Goal: Navigation & Orientation: Find specific page/section

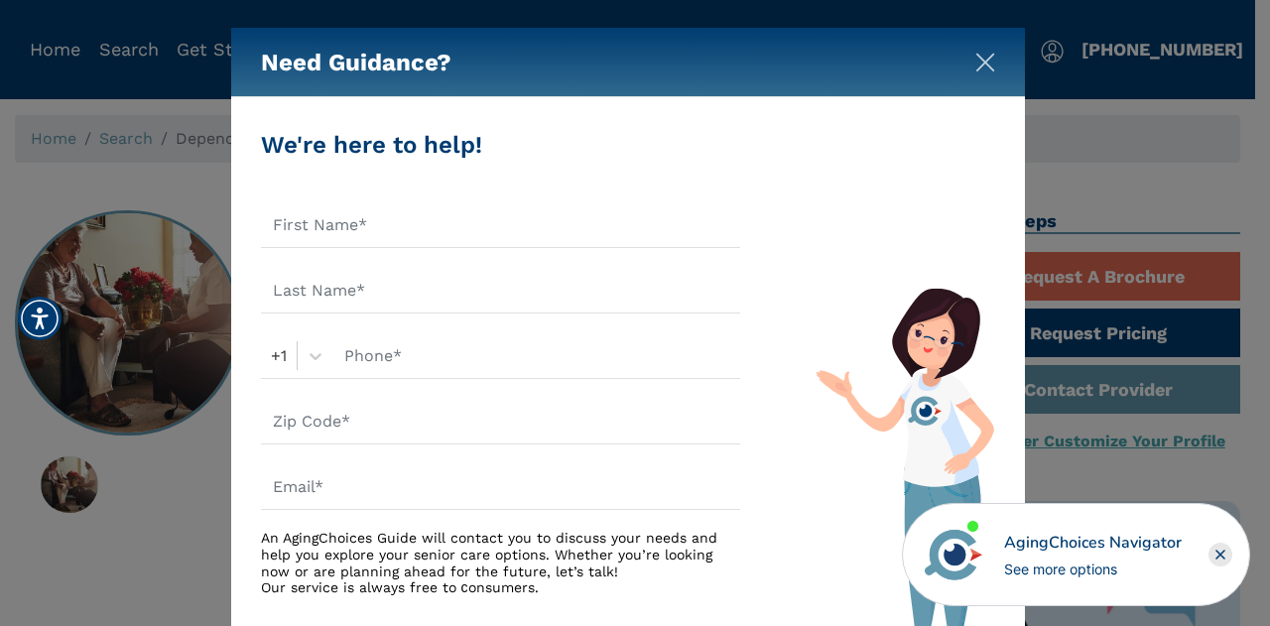
click at [983, 68] on img "Close" at bounding box center [985, 63] width 20 height 20
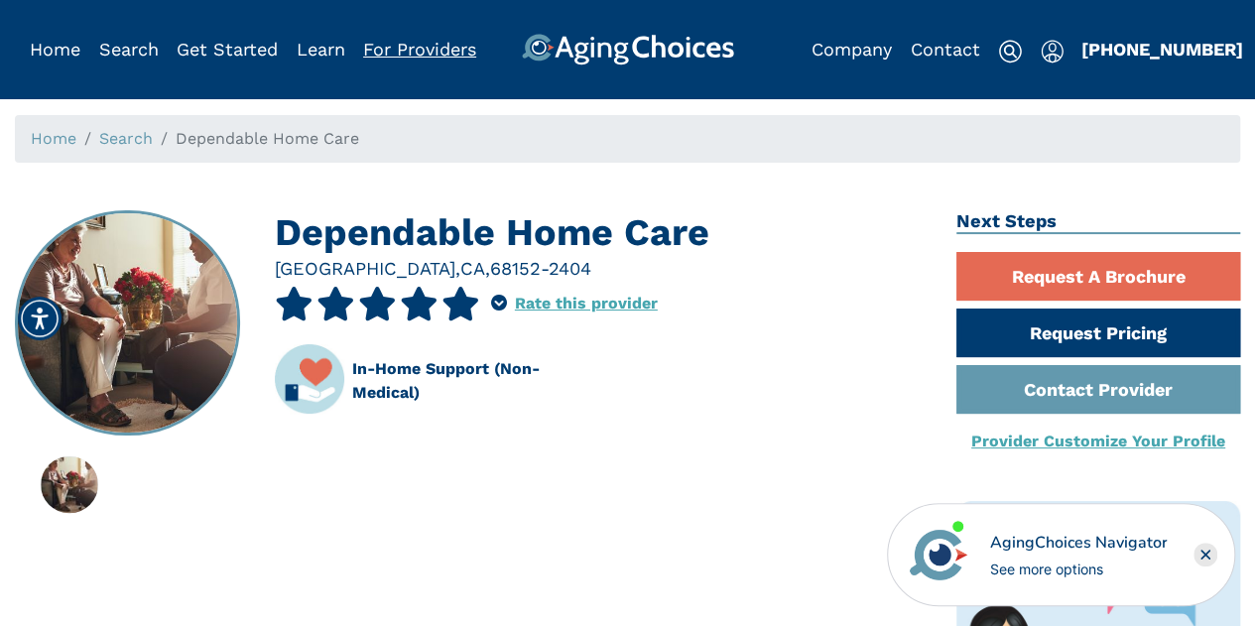
click at [442, 57] on link "For Providers" at bounding box center [419, 49] width 113 height 21
